Goal: Task Accomplishment & Management: Manage account settings

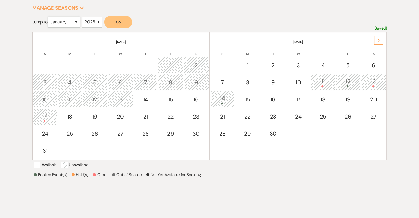
click at [76, 23] on select "January February March April May June July August September October November De…" at bounding box center [64, 22] width 32 height 11
select select "4"
click at [49, 17] on select "January February March April May June July August September October November De…" at bounding box center [64, 22] width 32 height 11
click at [122, 18] on button "Go" at bounding box center [118, 22] width 28 height 12
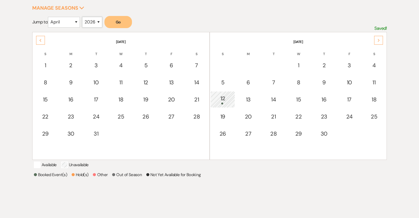
click at [97, 22] on select "2025 2026 2027 2028 2029" at bounding box center [92, 22] width 20 height 11
select select "2027"
click at [84, 17] on select "2025 2026 2027 2028 2029" at bounding box center [92, 22] width 20 height 11
click at [76, 22] on select "January February March April May June July August September October November De…" at bounding box center [64, 22] width 32 height 11
select select "5"
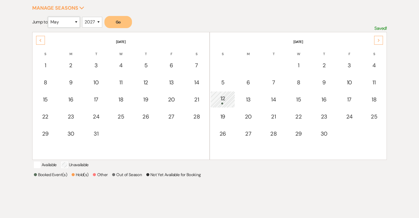
click at [49, 17] on select "January February March April May June July August September October November De…" at bounding box center [64, 22] width 32 height 11
click at [116, 22] on button "Go" at bounding box center [118, 22] width 28 height 12
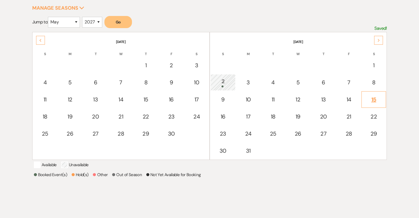
click at [375, 97] on div "15" at bounding box center [373, 99] width 19 height 8
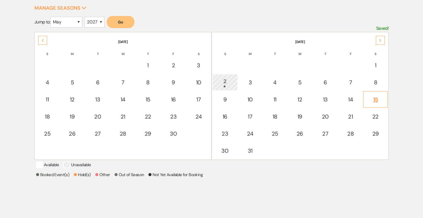
select select "other"
select select "false"
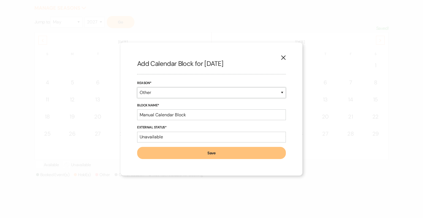
click at [282, 94] on select "Booked Event Hold Other" at bounding box center [211, 92] width 149 height 11
select select "hold"
click at [137, 98] on select "Booked Event Hold Other" at bounding box center [211, 92] width 149 height 11
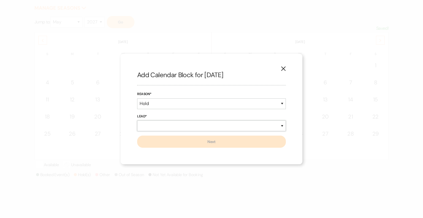
click at [147, 126] on select "New Lead Existing Lead" at bounding box center [211, 125] width 149 height 11
click at [137, 120] on select "New Lead Existing Lead" at bounding box center [211, 125] width 149 height 11
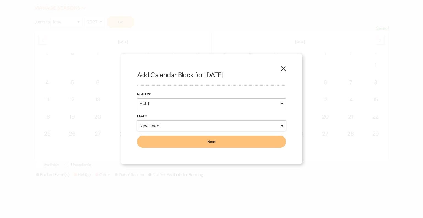
click at [154, 126] on select "New Lead Existing Lead" at bounding box center [211, 125] width 149 height 11
select select "existingLead"
click at [137, 120] on select "New Lead Existing Lead" at bounding box center [211, 125] width 149 height 11
select select "false"
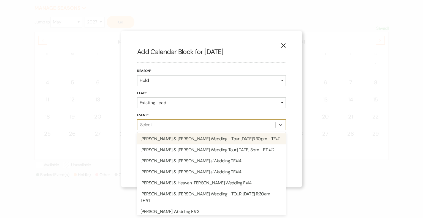
click at [147, 125] on div "Select..." at bounding box center [146, 124] width 13 height 7
click at [151, 139] on div "Logan Cantwell & Pamela Cooper's Wedding - Tour 8/9 @3:30pm - TF#1" at bounding box center [211, 138] width 149 height 11
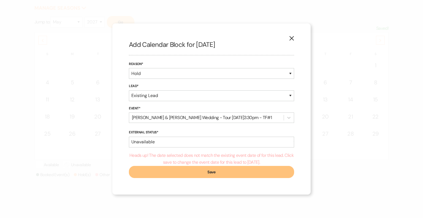
click at [218, 169] on button "Save" at bounding box center [211, 172] width 165 height 12
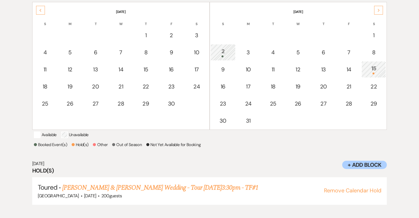
scroll to position [123, 0]
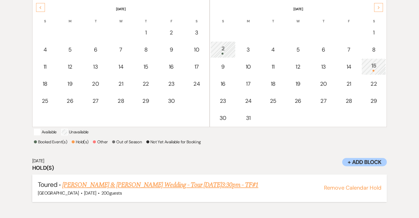
click at [177, 190] on link "Logan Cantwell & Pamela Cooper's Wedding - Tour 8/9 @3:30pm - TF#1" at bounding box center [160, 185] width 196 height 10
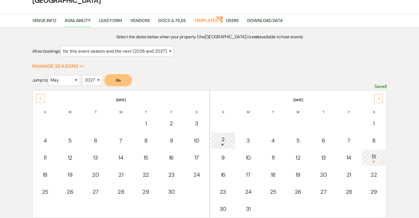
scroll to position [0, 0]
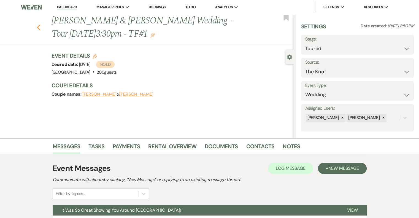
click at [40, 25] on icon "Previous" at bounding box center [39, 27] width 4 height 7
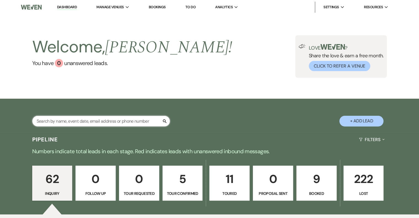
click at [136, 118] on input "text" at bounding box center [101, 121] width 138 height 11
click at [85, 121] on input "text" at bounding box center [101, 121] width 138 height 11
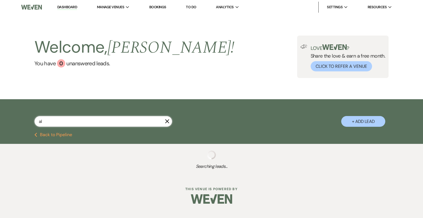
type input "ali"
select select "5"
select select "8"
select select "4"
select select "8"
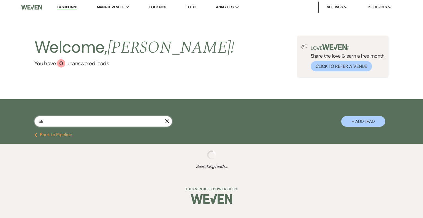
select select "5"
select select "8"
select select "5"
select select "8"
select select "5"
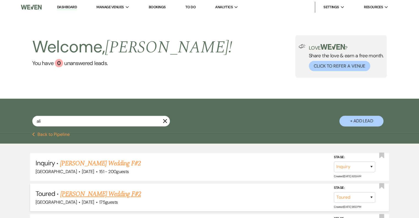
click at [110, 196] on link "Aliya Stinchcomb's Wedding F#2" at bounding box center [100, 194] width 81 height 10
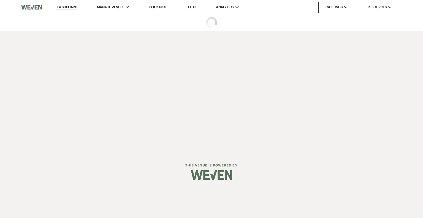
select select "5"
select select "3"
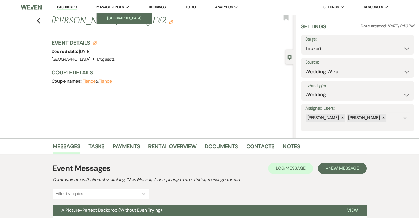
click at [119, 15] on link "[GEOGRAPHIC_DATA]" at bounding box center [124, 18] width 55 height 11
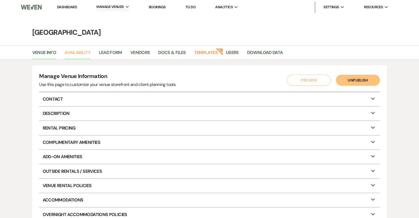
click at [76, 52] on link "Availability" at bounding box center [77, 54] width 26 height 10
select select "2"
select select "2026"
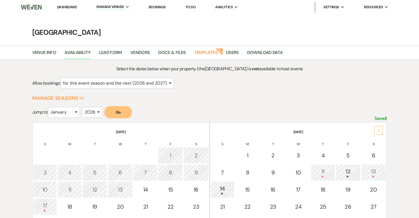
click at [375, 129] on div "Next" at bounding box center [378, 130] width 9 height 9
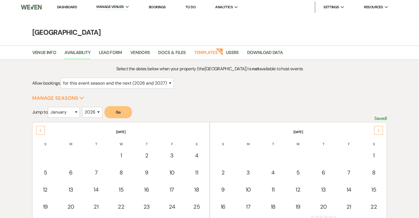
click at [375, 129] on div "Next" at bounding box center [378, 130] width 9 height 9
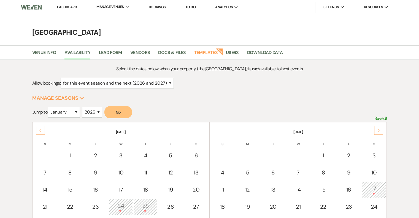
click at [375, 129] on div "Next" at bounding box center [378, 130] width 9 height 9
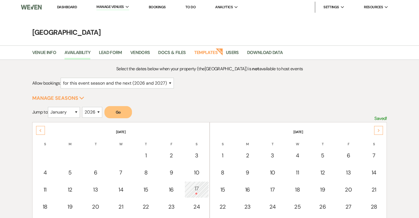
click at [375, 129] on div "Next" at bounding box center [378, 130] width 9 height 9
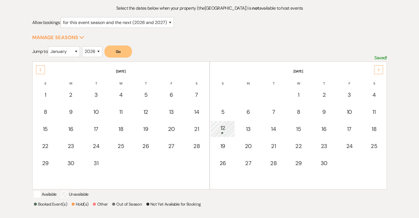
scroll to position [62, 0]
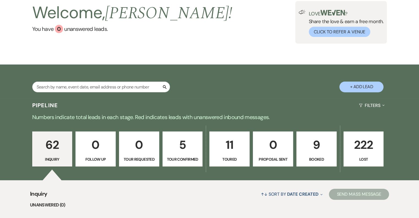
scroll to position [34, 0]
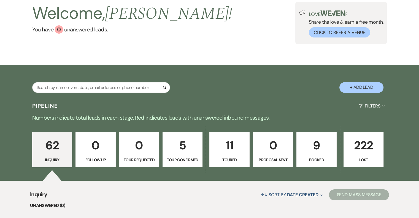
click at [313, 151] on p "9" at bounding box center [316, 145] width 33 height 18
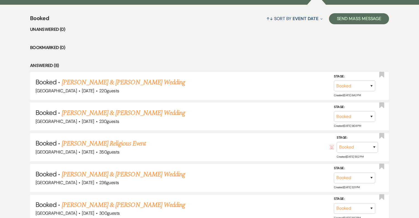
scroll to position [210, 0]
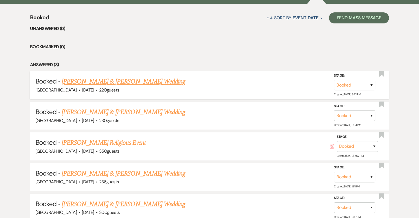
click at [141, 83] on link "[PERSON_NAME] & [PERSON_NAME] Wedding" at bounding box center [123, 82] width 123 height 10
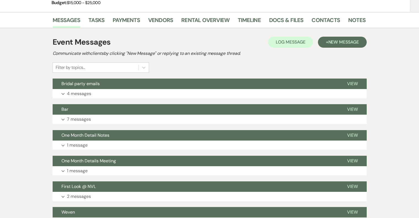
scroll to position [88, 0]
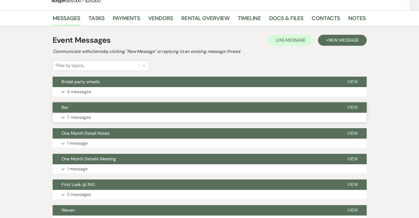
click at [81, 116] on p "7 messages" at bounding box center [79, 117] width 24 height 7
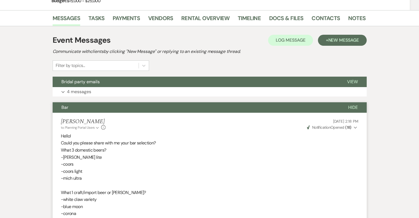
click at [66, 105] on span "Bar" at bounding box center [64, 107] width 7 height 6
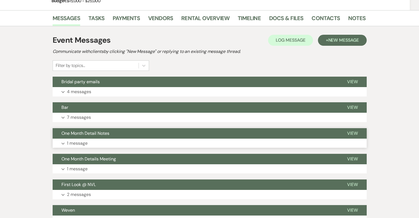
click at [78, 143] on p "1 message" at bounding box center [77, 143] width 21 height 7
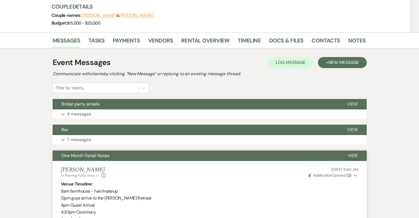
scroll to position [67, 0]
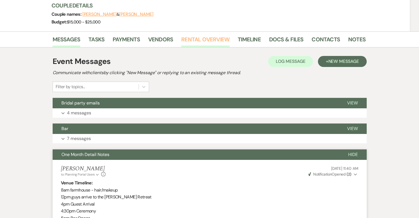
click at [216, 41] on link "Rental Overview" at bounding box center [205, 41] width 48 height 12
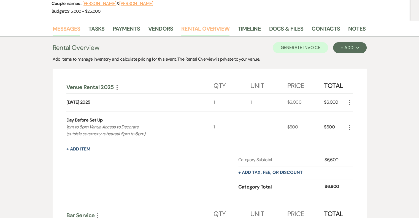
scroll to position [72, 0]
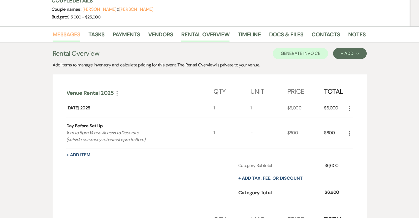
click at [66, 38] on link "Messages" at bounding box center [67, 36] width 28 height 12
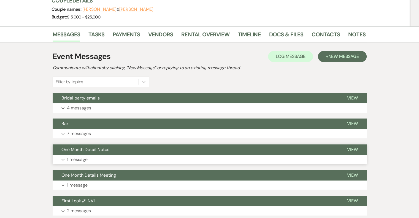
click at [80, 157] on p "1 message" at bounding box center [77, 159] width 21 height 7
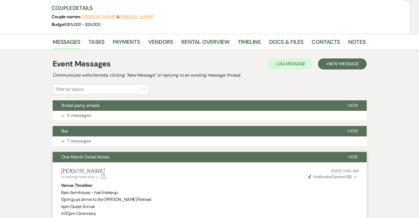
scroll to position [64, 0]
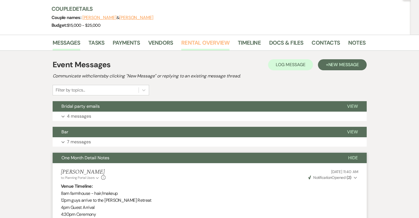
click at [214, 44] on link "Rental Overview" at bounding box center [205, 44] width 48 height 12
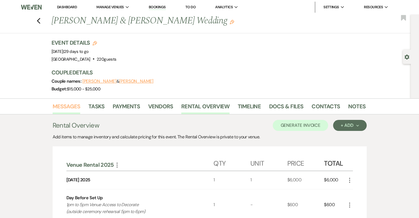
click at [69, 107] on link "Messages" at bounding box center [67, 108] width 28 height 12
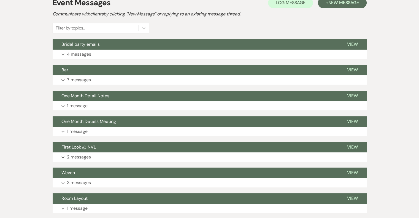
scroll to position [125, 0]
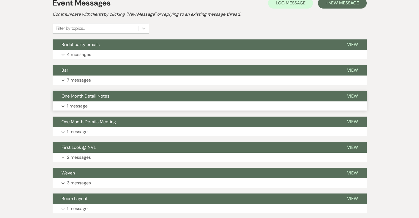
click at [86, 110] on button "Expand 1 message" at bounding box center [210, 105] width 314 height 9
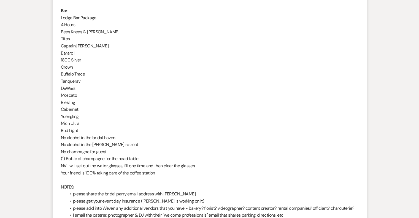
scroll to position [431, 0]
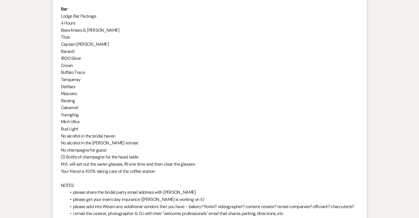
click at [65, 37] on p "Titos" at bounding box center [209, 37] width 297 height 7
copy p "Titos"
click at [99, 30] on p "Bees Knees & [PERSON_NAME]" at bounding box center [209, 30] width 297 height 7
drag, startPoint x: 76, startPoint y: 51, endPoint x: 61, endPoint y: 46, distance: 16.0
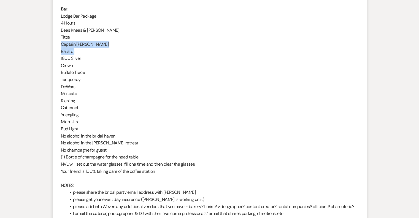
click at [61, 46] on div "Venue Timeline: 8am farmhouse - hair/makeup 12pm guys arrive to the [PERSON_NAM…" at bounding box center [209, 54] width 297 height 479
copy div "Captain [PERSON_NAME]"
click at [107, 47] on p "Captain [PERSON_NAME]" at bounding box center [209, 44] width 297 height 7
click at [69, 57] on p "1800 Silver" at bounding box center [209, 58] width 297 height 7
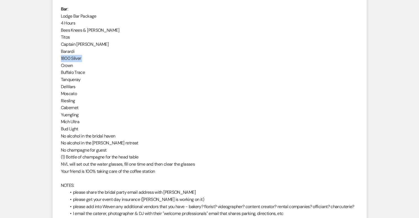
click at [69, 57] on p "1800 Silver" at bounding box center [209, 58] width 297 height 7
copy p "1800 Silver"
click at [145, 29] on p "Bees Knees & [PERSON_NAME]" at bounding box center [209, 30] width 297 height 7
click at [70, 81] on p "Tanqueray" at bounding box center [209, 79] width 297 height 7
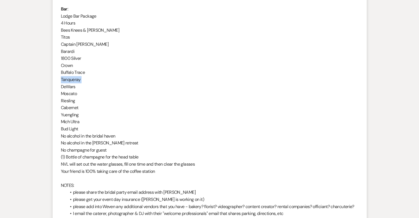
click at [70, 81] on p "Tanqueray" at bounding box center [209, 79] width 297 height 7
copy p "Tanqueray"
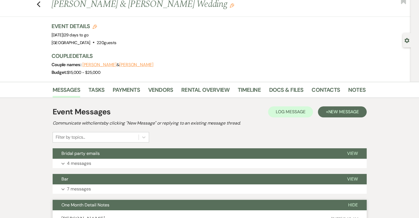
scroll to position [0, 0]
